Goal: Task Accomplishment & Management: Use online tool/utility

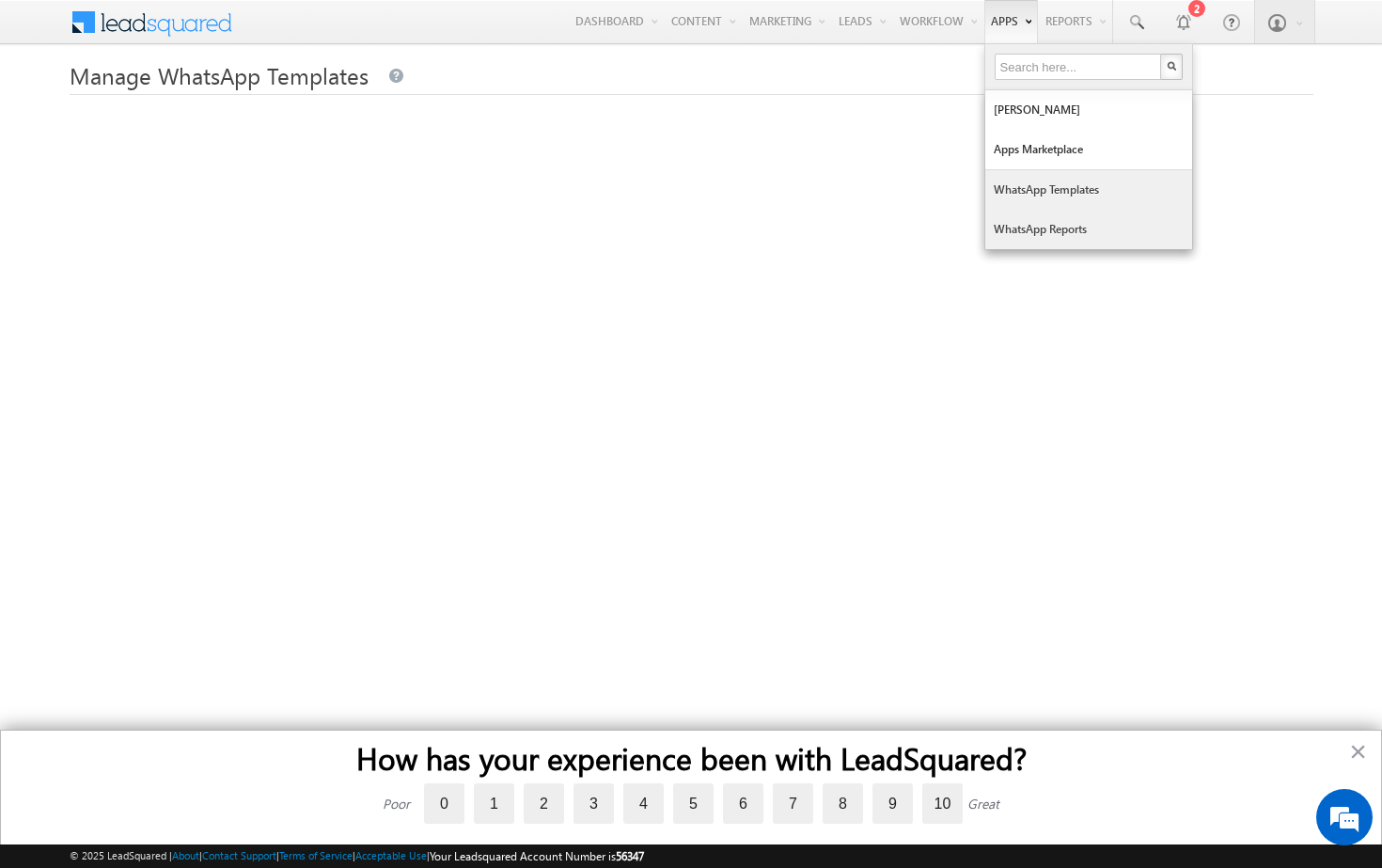
click at [1046, 187] on link "WhatsApp Templates" at bounding box center [1088, 190] width 207 height 40
click at [1021, 188] on link "WhatsApp Templates" at bounding box center [1088, 190] width 207 height 40
click at [1022, 150] on link "Apps Marketplace" at bounding box center [1088, 149] width 207 height 40
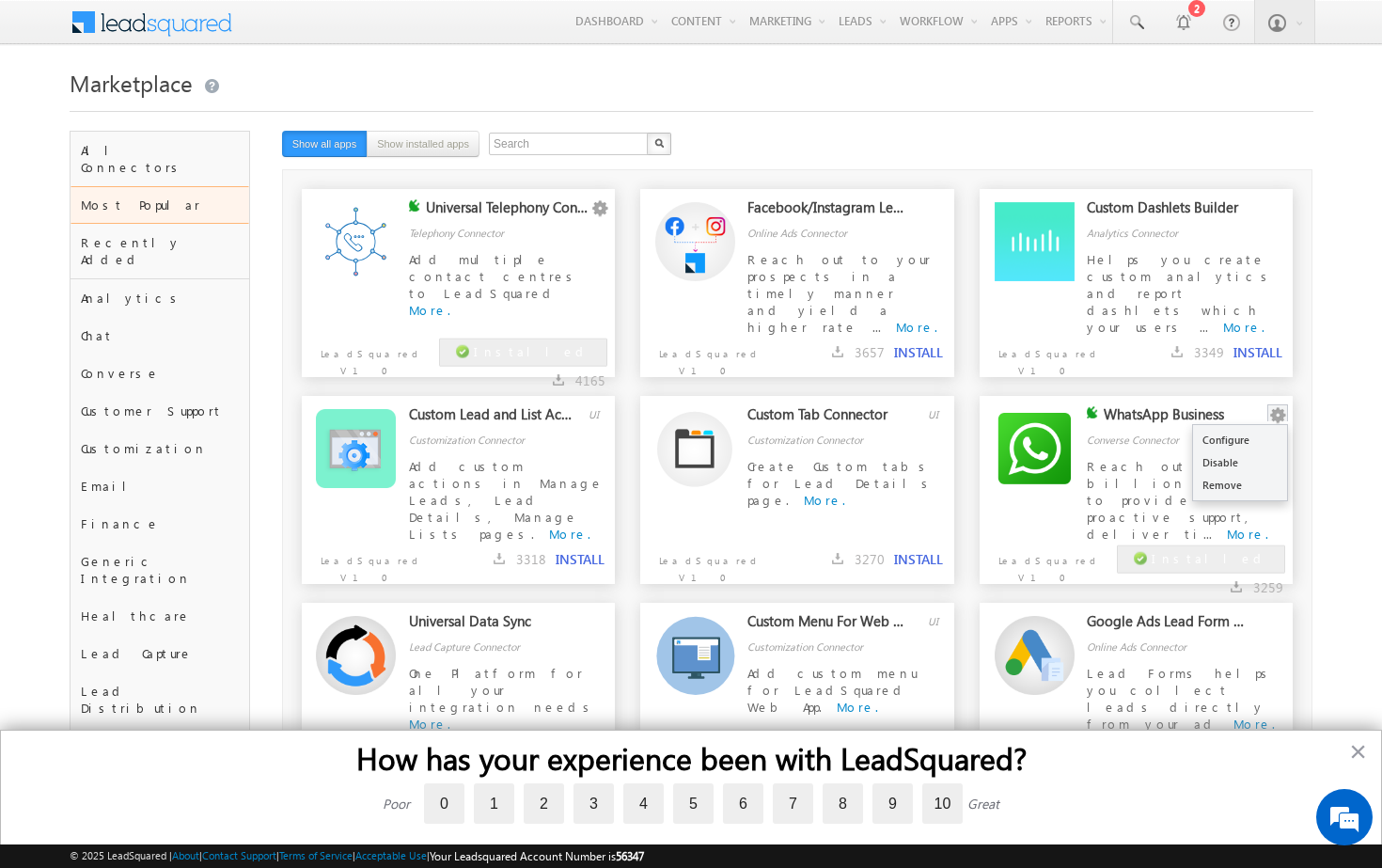
click at [1275, 415] on button "button" at bounding box center [1278, 416] width 19 height 19
click at [1256, 443] on link "Configure" at bounding box center [1240, 440] width 94 height 23
